Goal: Contribute content

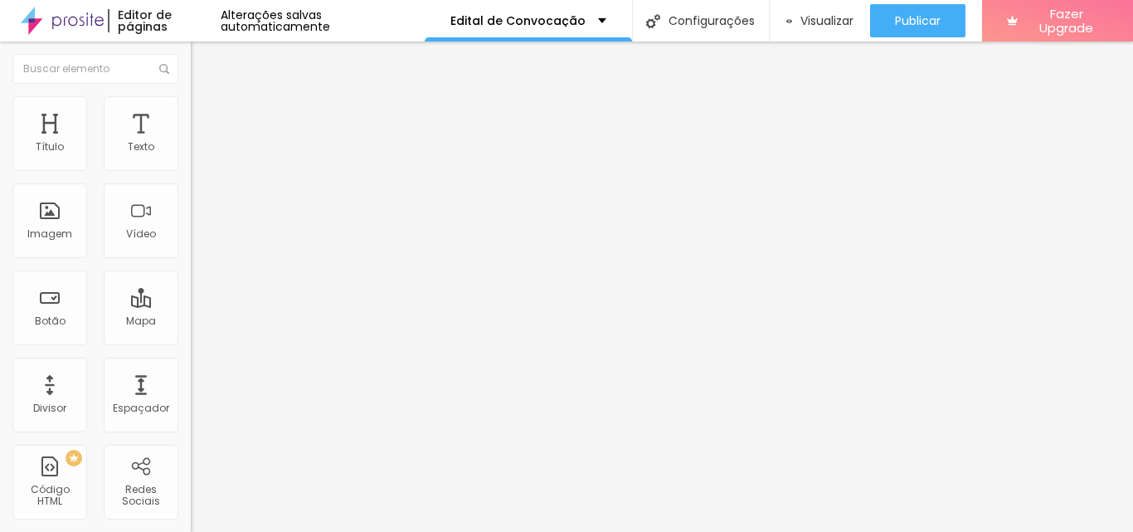
click at [191, 62] on button "Editar Coluna" at bounding box center [286, 60] width 191 height 38
click at [191, 143] on span "Adicionar imagem" at bounding box center [244, 136] width 107 height 14
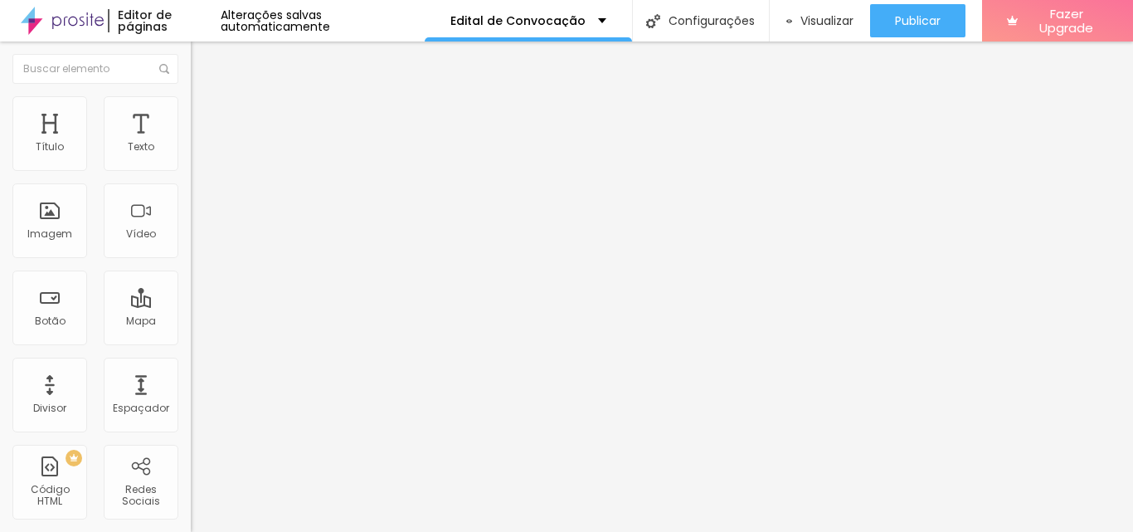
click at [808, 18] on span "Visualizar" at bounding box center [826, 20] width 53 height 13
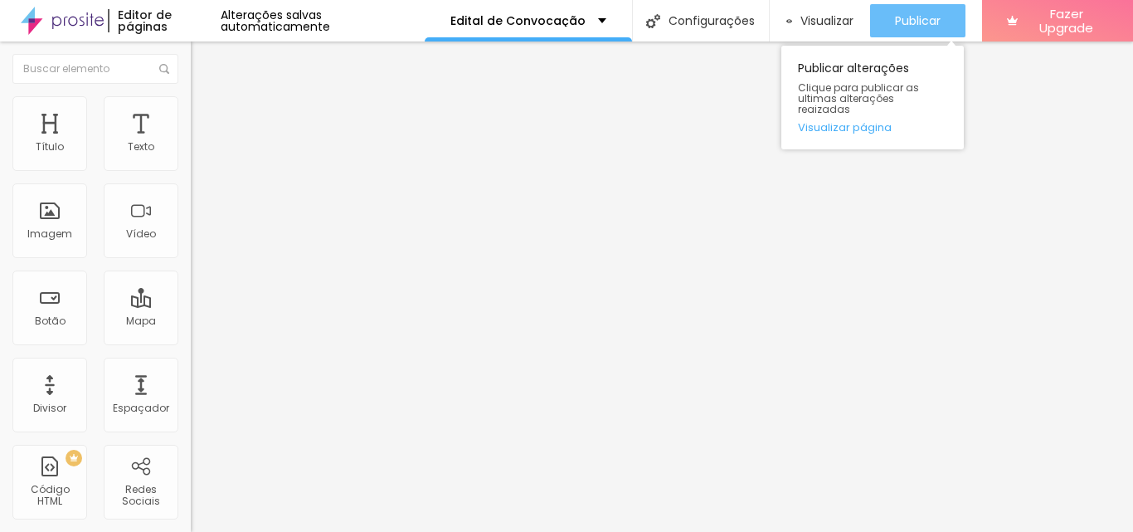
click at [905, 6] on div "Publicar" at bounding box center [918, 20] width 46 height 33
click at [928, 16] on span "Publicar" at bounding box center [918, 20] width 46 height 13
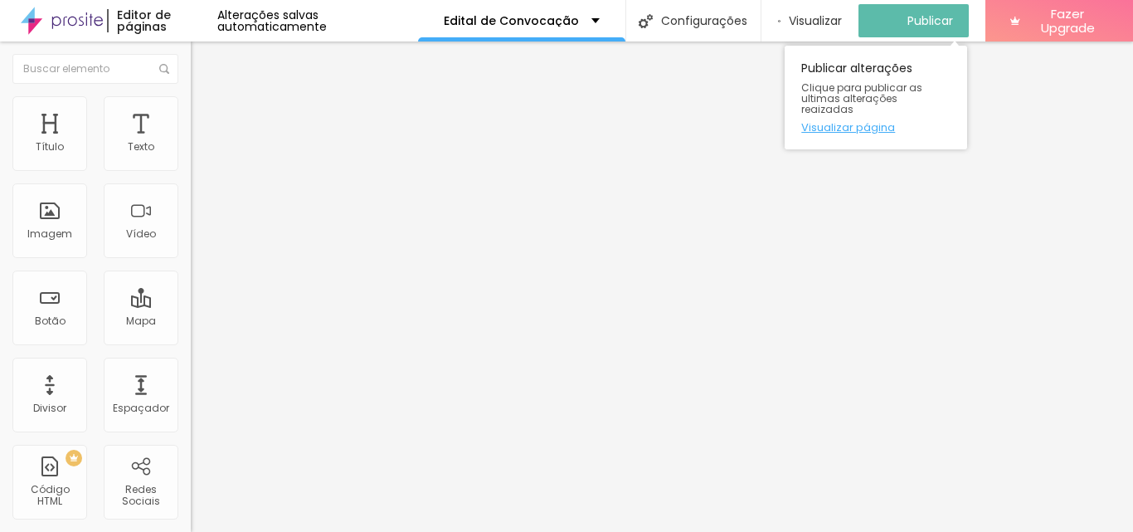
click at [833, 122] on link "Visualizar página" at bounding box center [875, 127] width 149 height 11
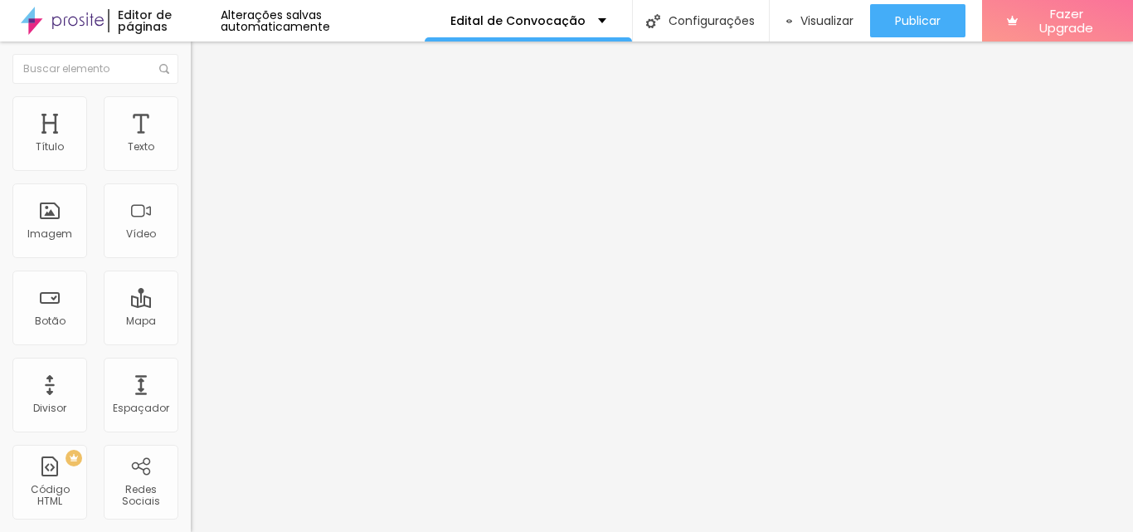
click at [191, 113] on li "Avançado" at bounding box center [286, 121] width 191 height 17
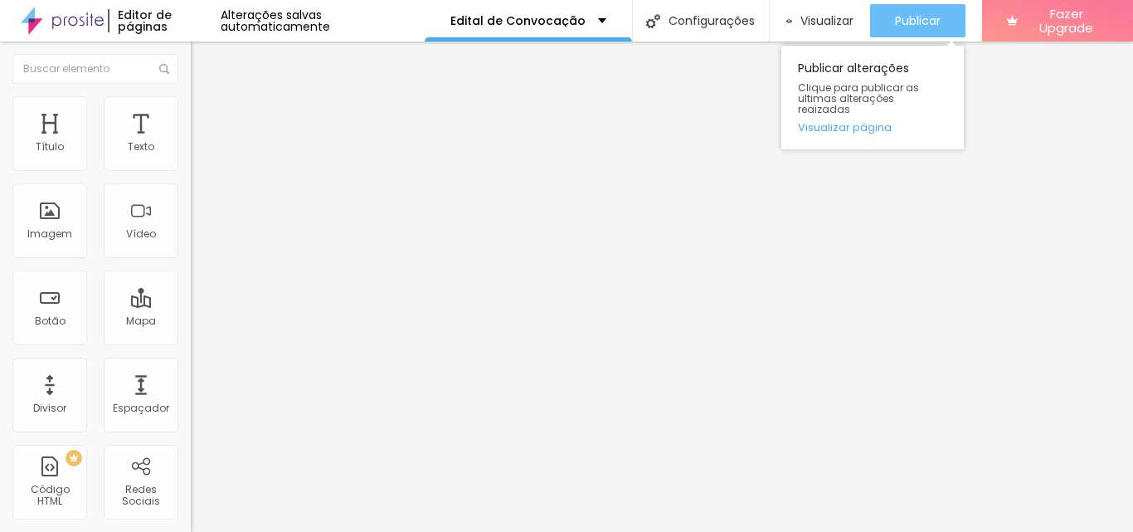
click at [900, 11] on div "Publicar" at bounding box center [918, 20] width 46 height 33
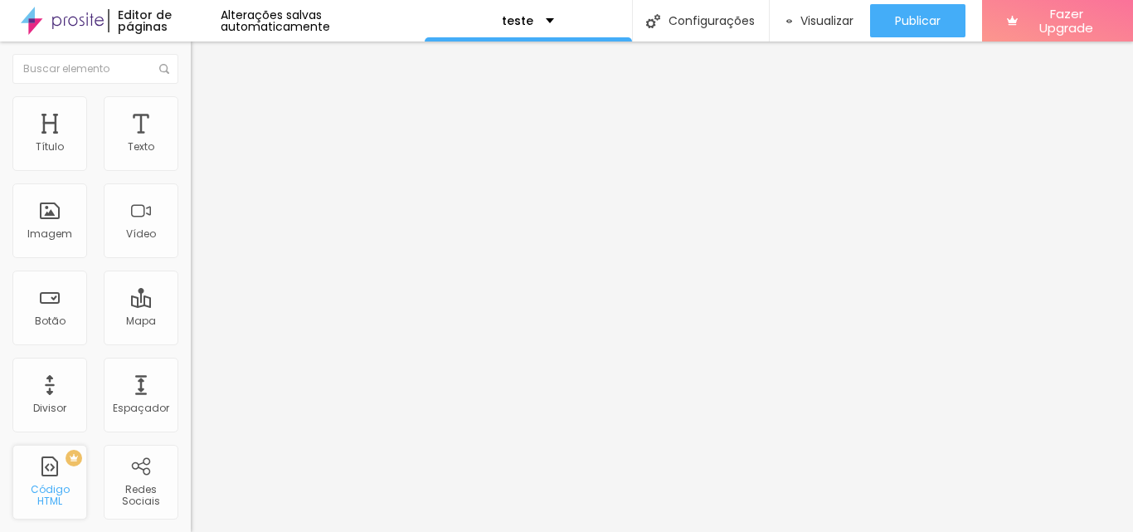
click at [53, 488] on div "Código HTML" at bounding box center [50, 495] width 66 height 24
click at [203, 65] on div "Editar Coluna" at bounding box center [254, 60] width 103 height 13
click at [191, 224] on div at bounding box center [286, 208] width 191 height 128
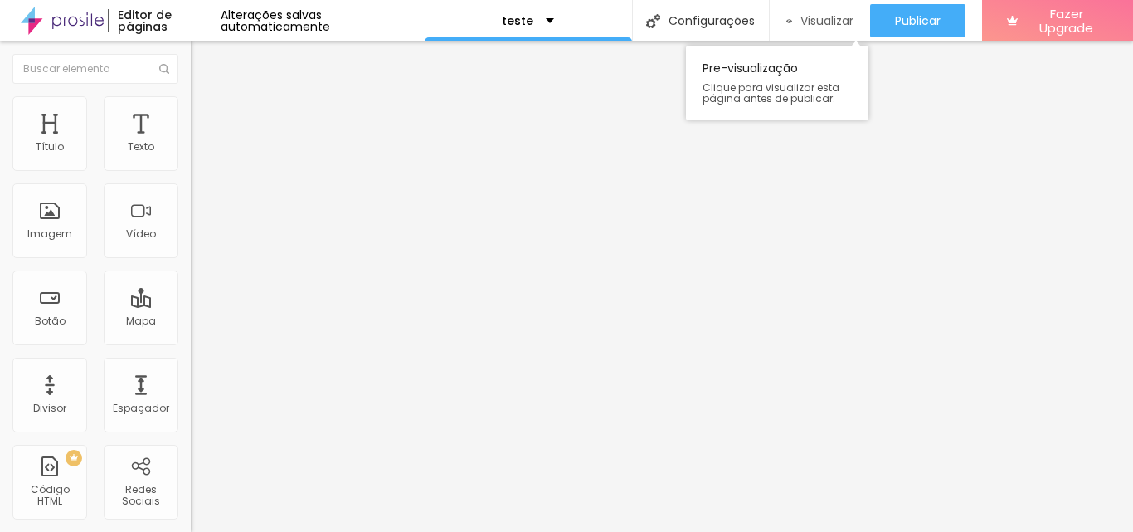
click at [804, 18] on span "Visualizar" at bounding box center [826, 20] width 53 height 13
click at [807, 18] on span "Visualizar" at bounding box center [826, 20] width 53 height 13
click at [802, 32] on div "Visualizar" at bounding box center [820, 20] width 68 height 33
click at [817, 17] on span "Visualizar" at bounding box center [826, 20] width 53 height 13
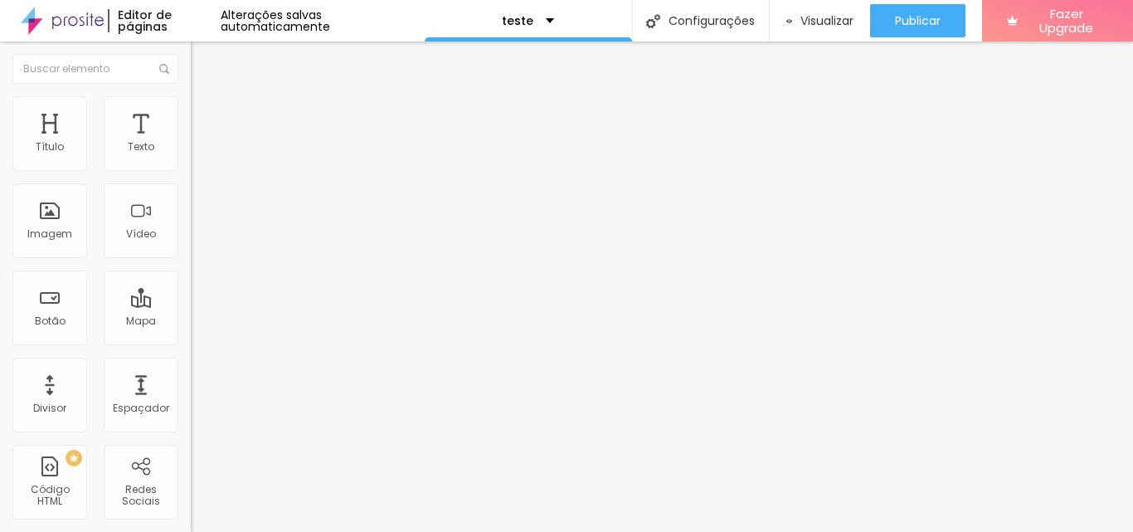
click at [79, 16] on img at bounding box center [62, 20] width 83 height 41
click at [191, 143] on span "Adicionar imagem" at bounding box center [244, 136] width 107 height 14
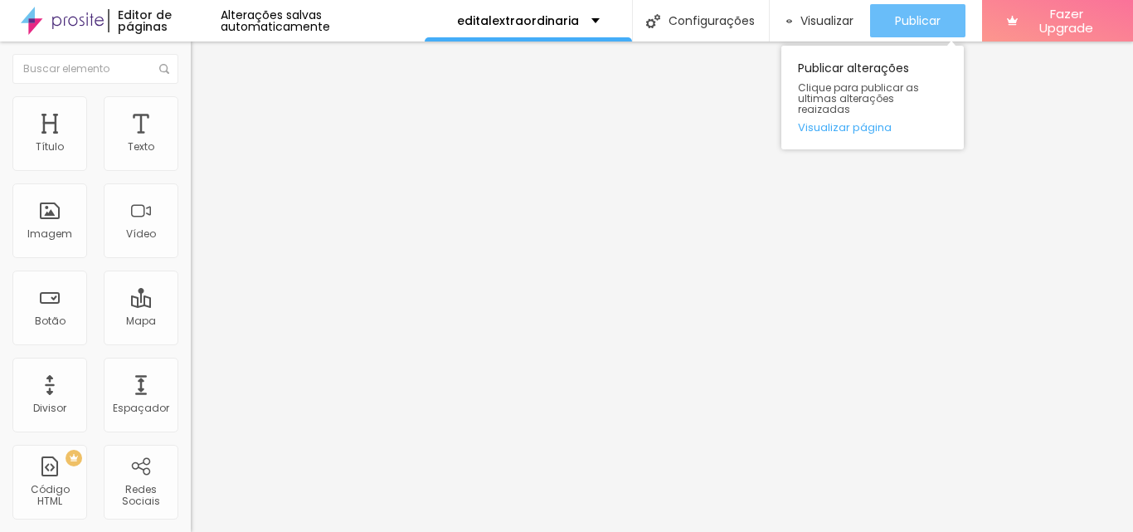
click at [906, 36] on div "Publicar" at bounding box center [918, 20] width 46 height 33
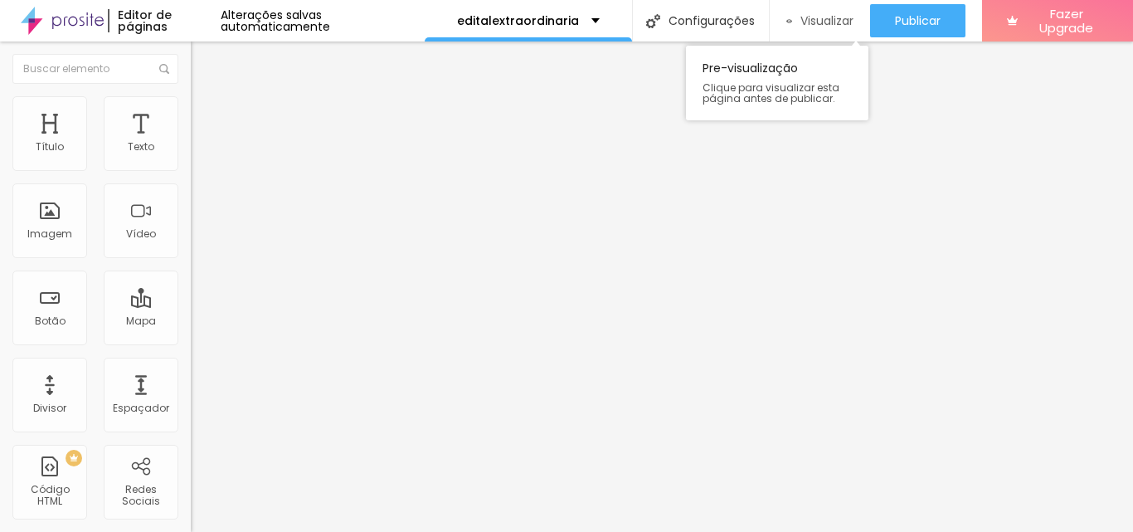
click at [800, 20] on span "Visualizar" at bounding box center [826, 20] width 53 height 13
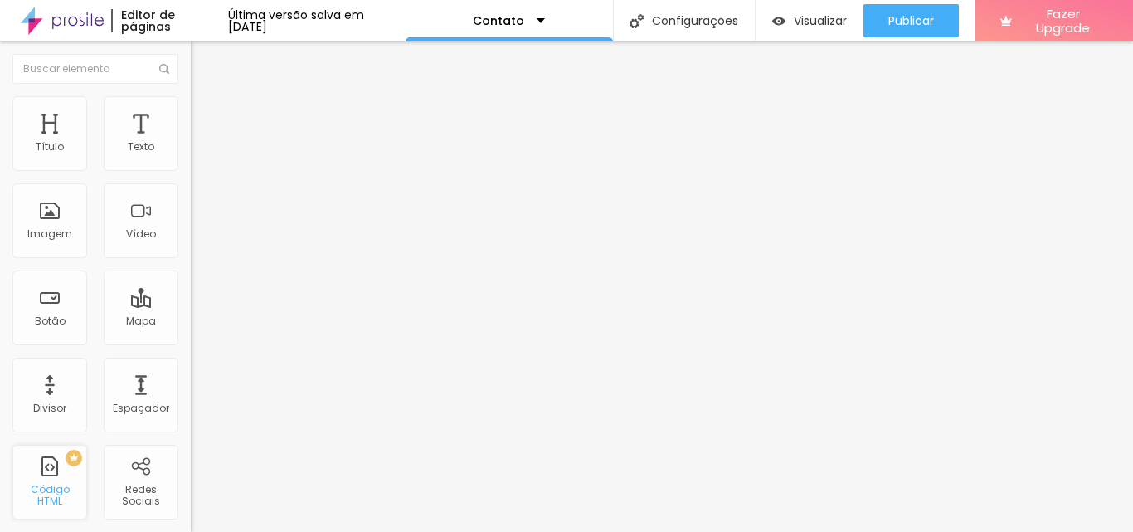
click at [59, 490] on div "Código HTML" at bounding box center [50, 495] width 66 height 24
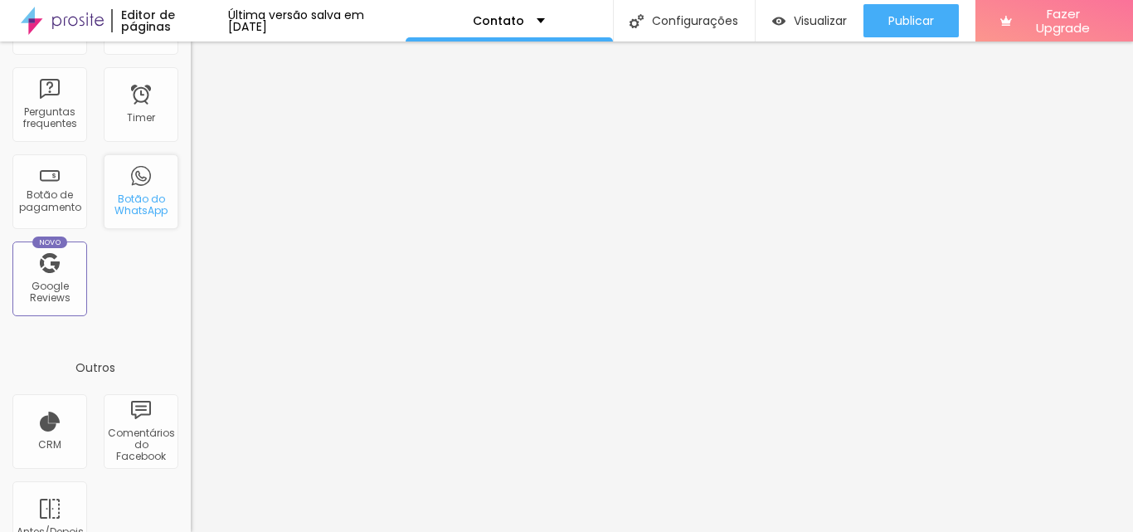
scroll to position [588, 0]
